Goal: Task Accomplishment & Management: Manage account settings

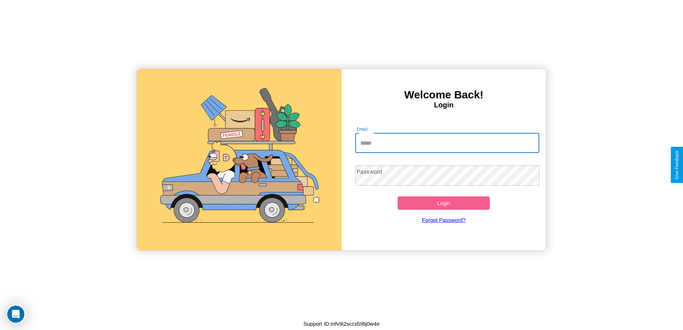
click at [447, 143] on input "Email" at bounding box center [448, 143] width 184 height 20
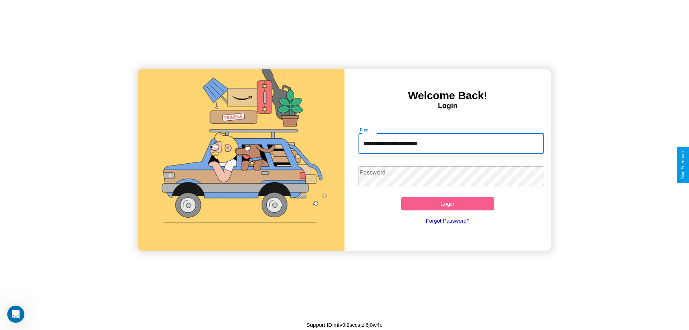
type input "**********"
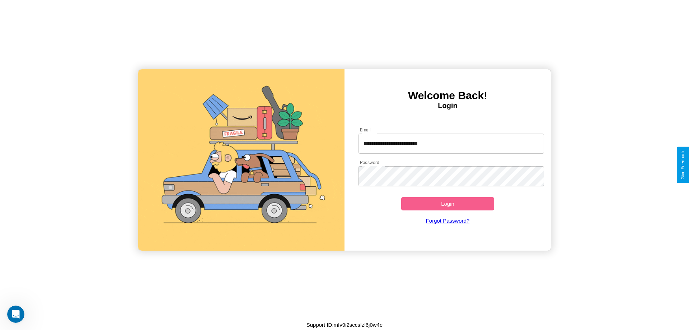
click at [447, 203] on button "Login" at bounding box center [447, 203] width 93 height 13
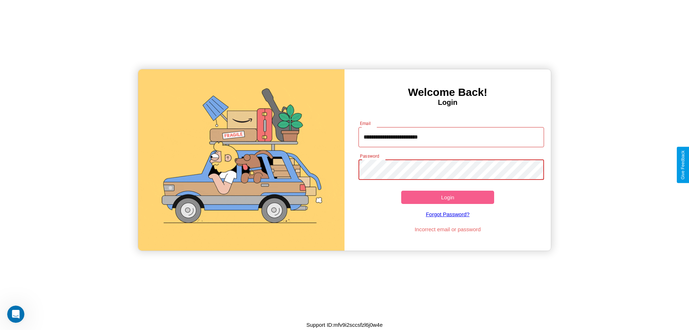
click at [447, 197] on button "Login" at bounding box center [447, 197] width 93 height 13
